Goal: Entertainment & Leisure: Consume media (video, audio)

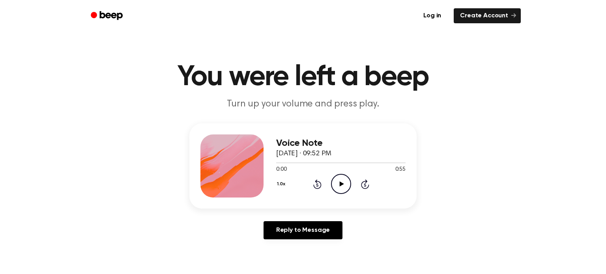
click at [334, 188] on icon "Play Audio" at bounding box center [341, 184] width 20 height 20
click at [335, 186] on icon "Pause Audio" at bounding box center [341, 184] width 20 height 20
click at [335, 186] on icon "Play Audio" at bounding box center [341, 184] width 20 height 20
click at [340, 185] on icon at bounding box center [341, 184] width 4 height 5
